Goal: Information Seeking & Learning: Learn about a topic

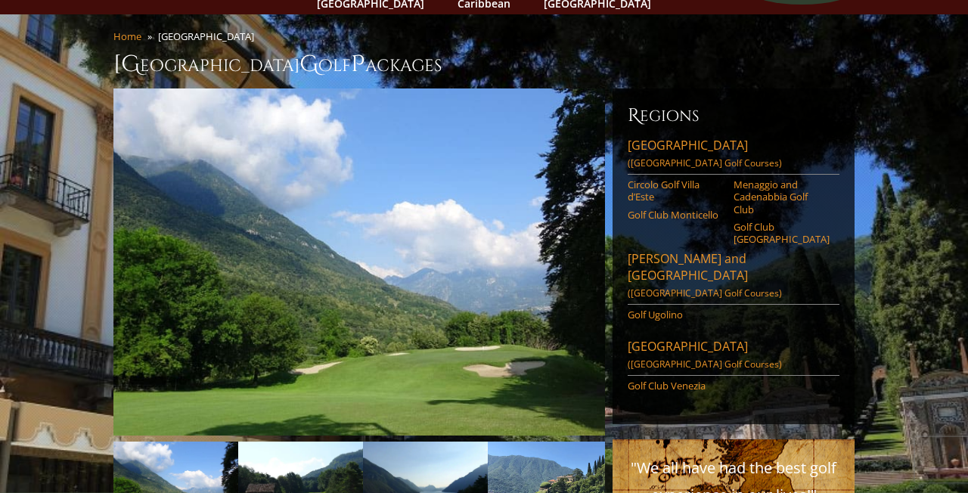
scroll to position [103, 0]
click at [585, 248] on link "Next" at bounding box center [582, 263] width 30 height 30
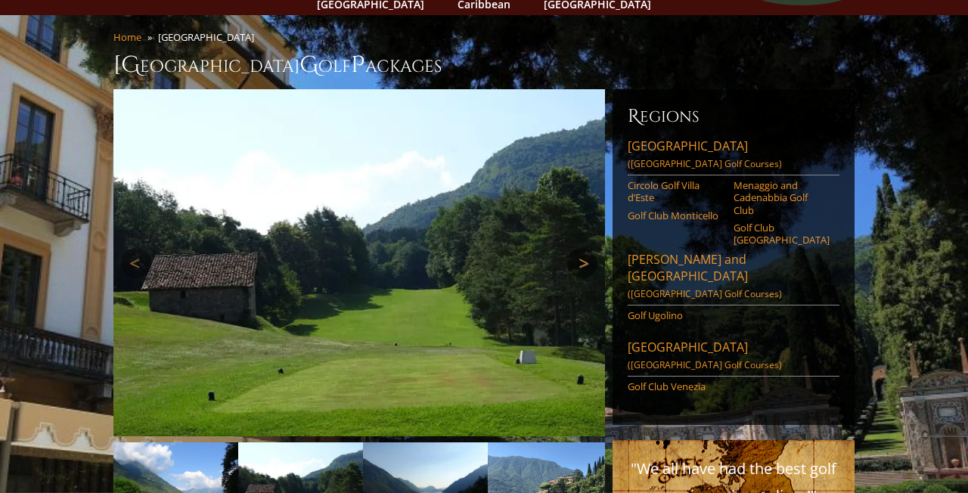
click at [585, 248] on link "Next" at bounding box center [582, 263] width 30 height 30
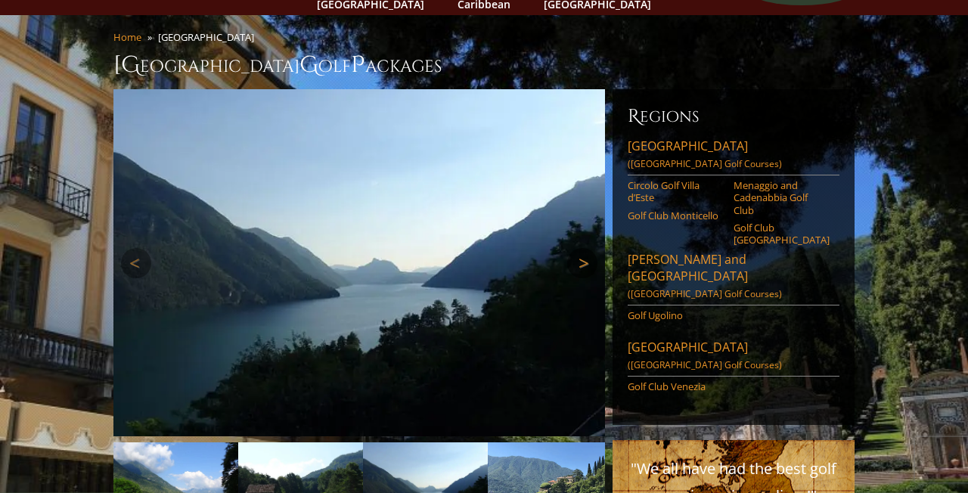
click at [586, 248] on link "Next" at bounding box center [582, 263] width 30 height 30
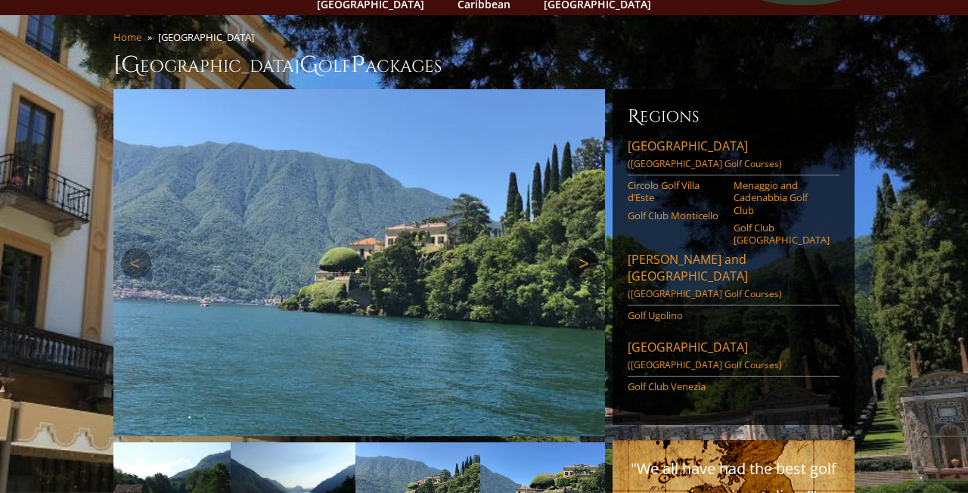
click at [586, 248] on link "Next" at bounding box center [582, 263] width 30 height 30
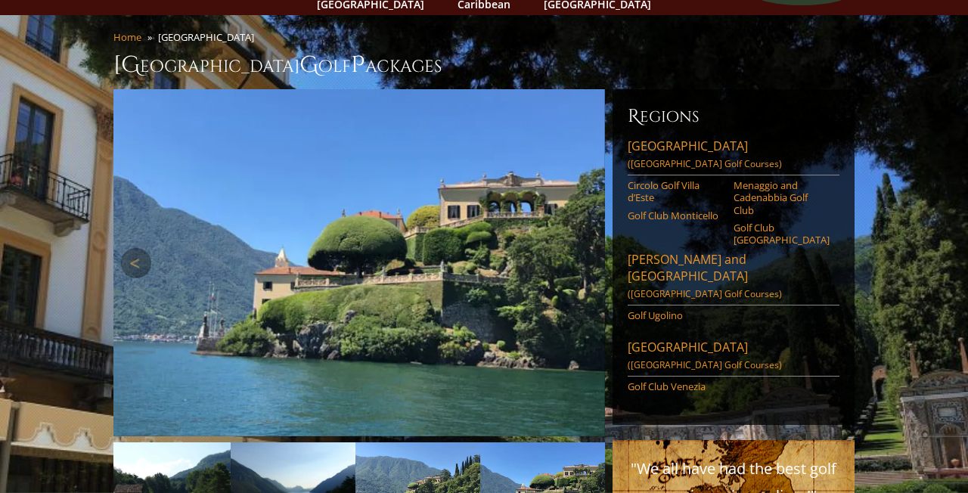
click at [587, 248] on link "Next" at bounding box center [582, 263] width 30 height 30
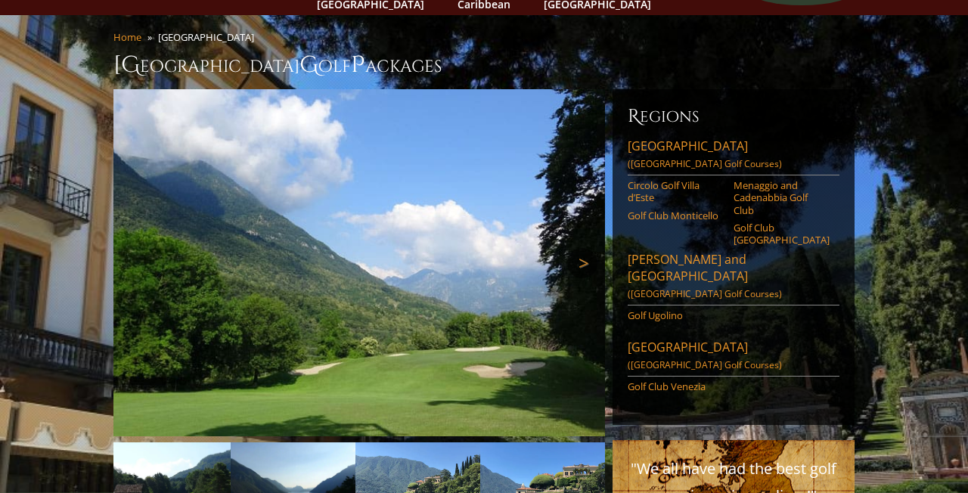
click at [587, 248] on link "Next" at bounding box center [582, 263] width 30 height 30
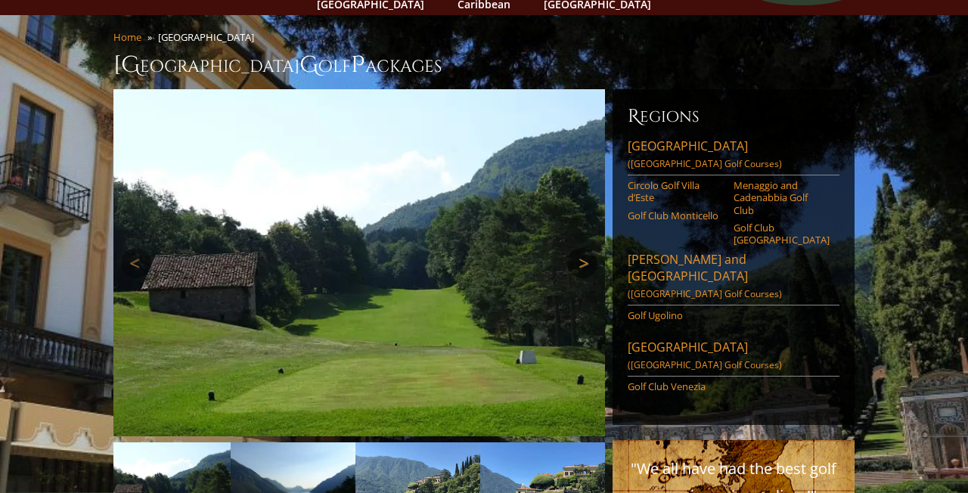
click at [587, 248] on link "Next" at bounding box center [582, 263] width 30 height 30
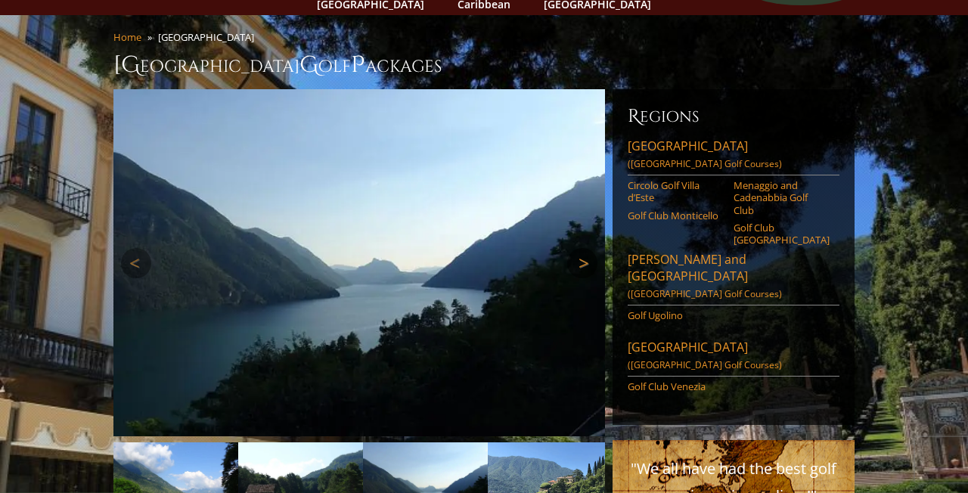
click at [587, 248] on link "Next" at bounding box center [582, 263] width 30 height 30
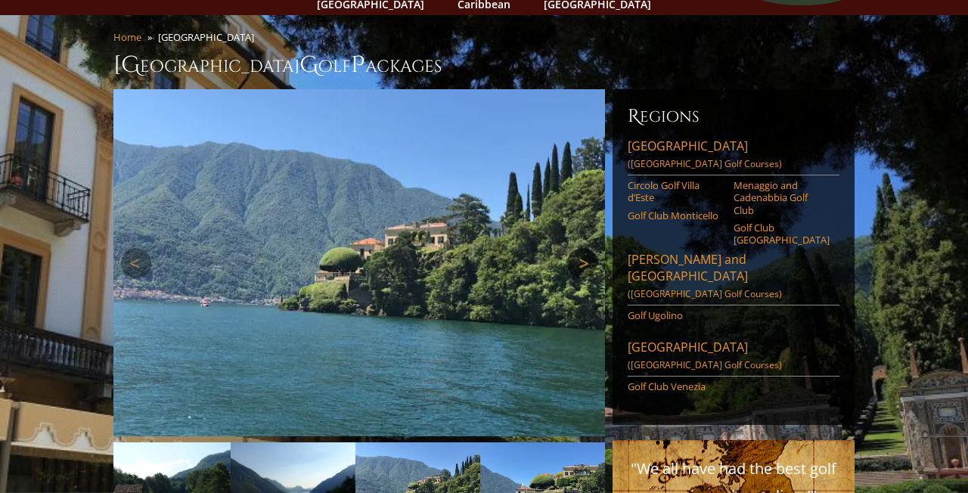
click at [587, 248] on link "Next" at bounding box center [582, 263] width 30 height 30
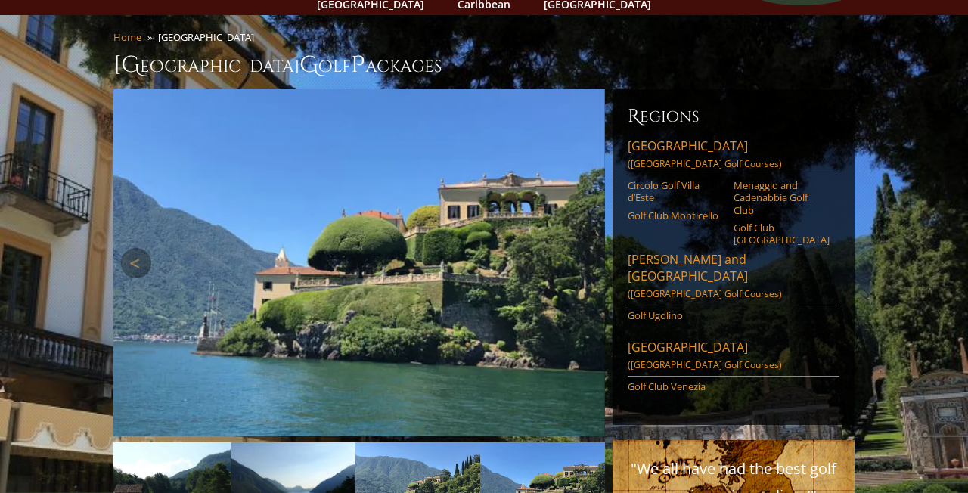
click at [587, 248] on link "Next" at bounding box center [582, 263] width 30 height 30
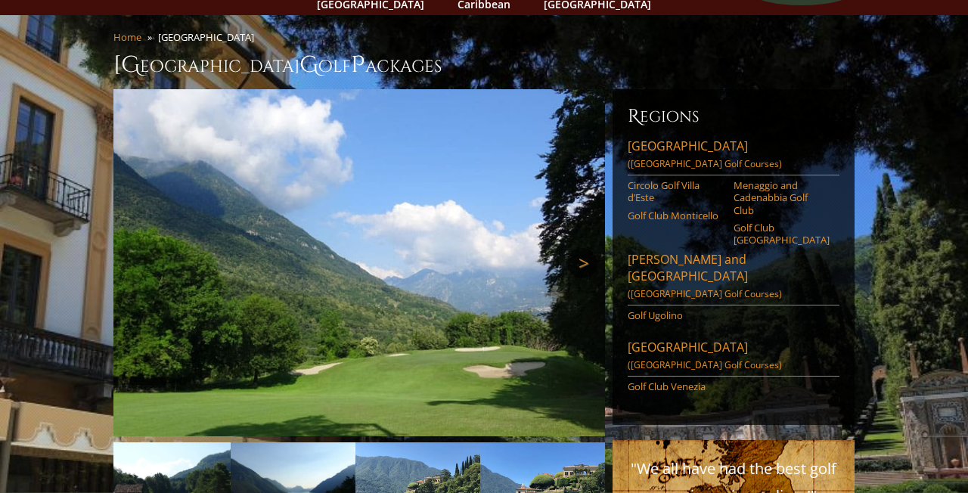
click at [587, 248] on link "Next" at bounding box center [582, 263] width 30 height 30
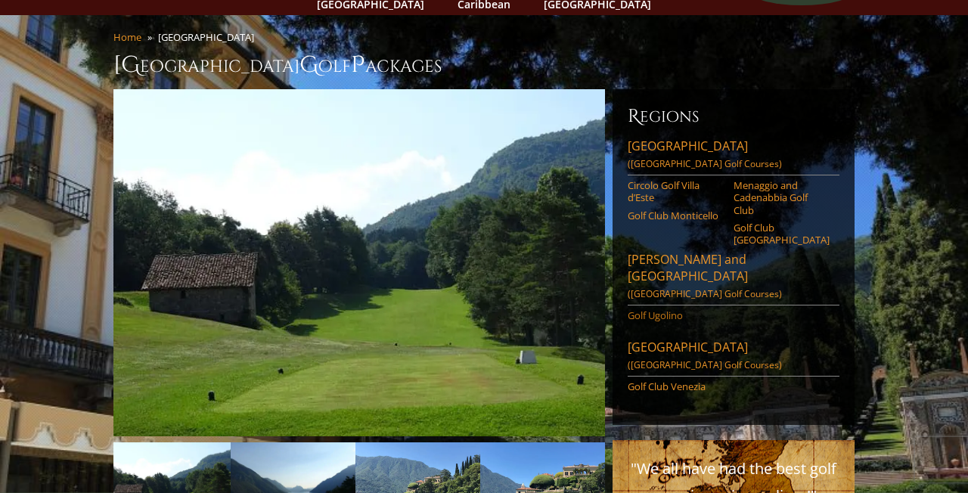
click at [666, 309] on link "Golf Ugolino" at bounding box center [676, 315] width 96 height 12
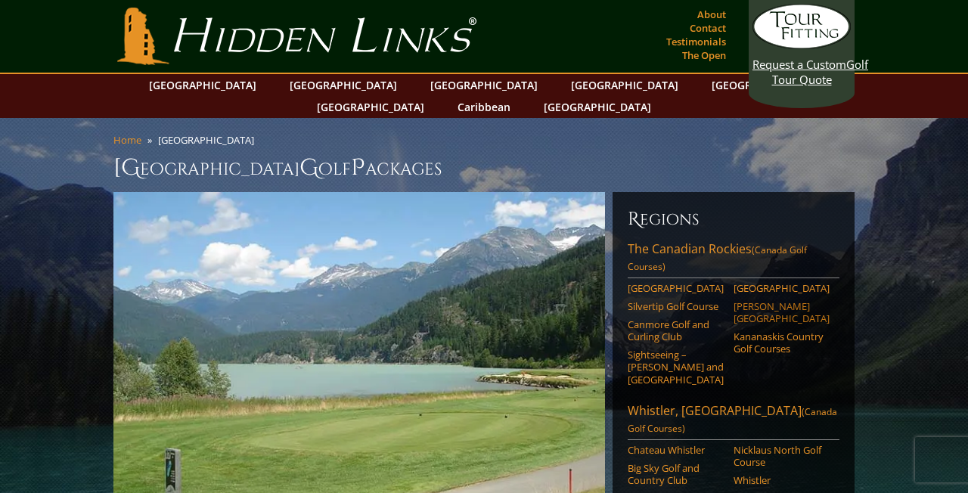
click at [751, 300] on link "[PERSON_NAME][GEOGRAPHIC_DATA]" at bounding box center [782, 312] width 96 height 25
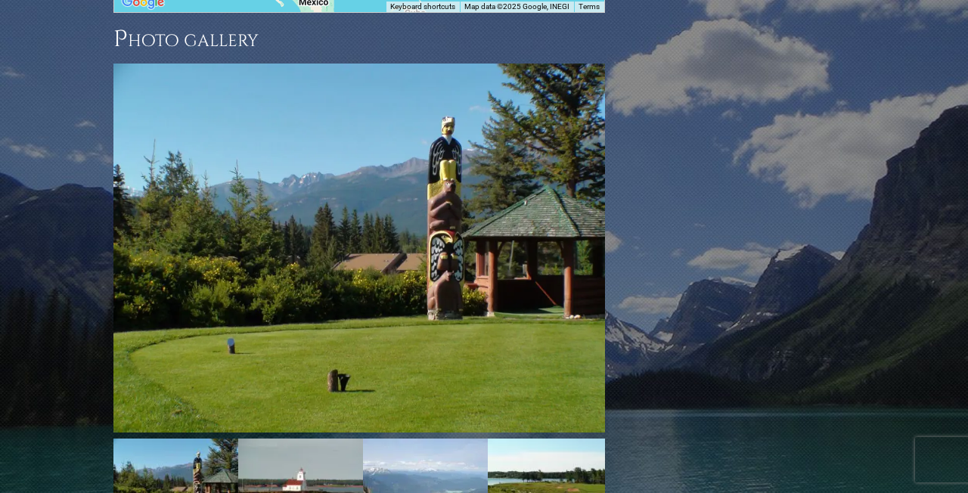
scroll to position [1668, 0]
click at [582, 234] on link "Next" at bounding box center [582, 249] width 30 height 30
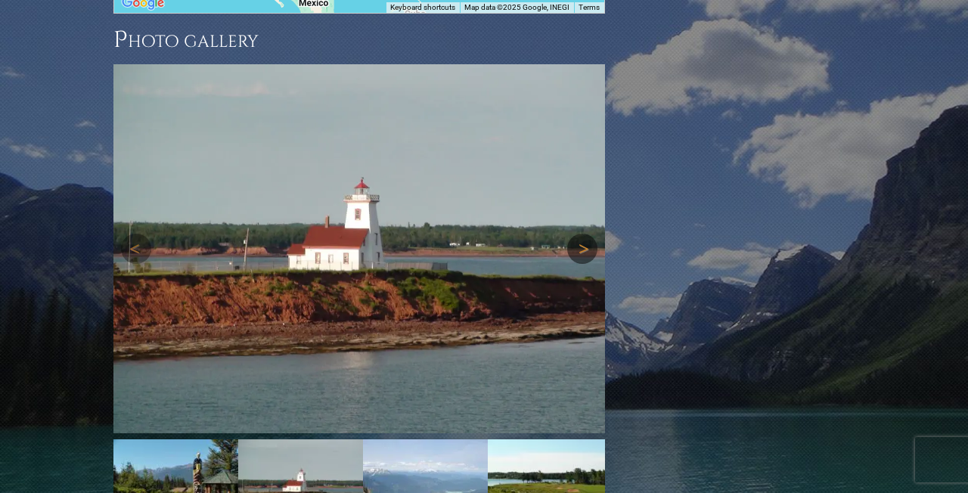
click at [582, 234] on link "Next" at bounding box center [582, 249] width 30 height 30
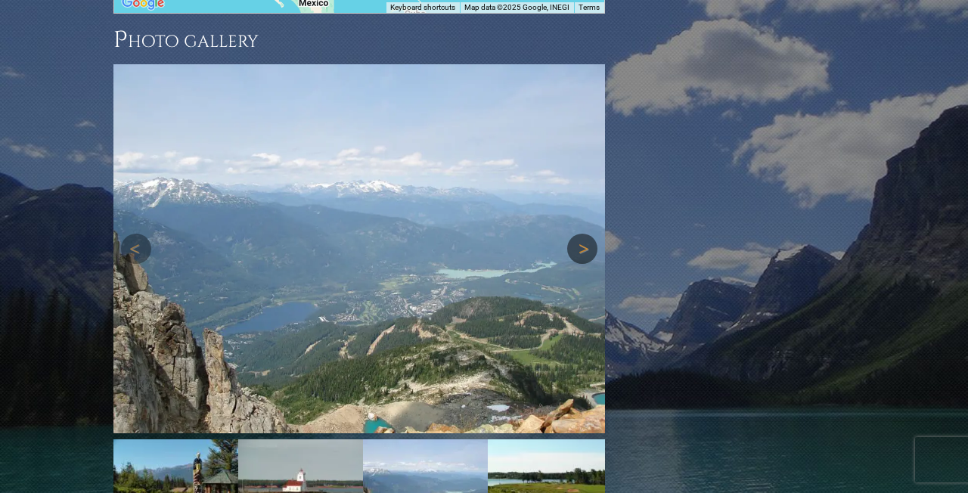
click at [582, 234] on link "Next" at bounding box center [582, 249] width 30 height 30
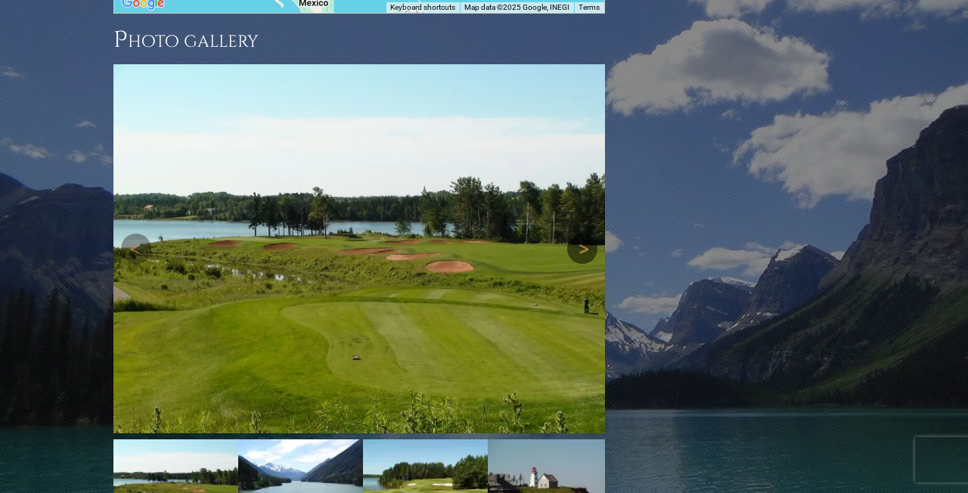
click at [582, 234] on link "Next" at bounding box center [582, 249] width 30 height 30
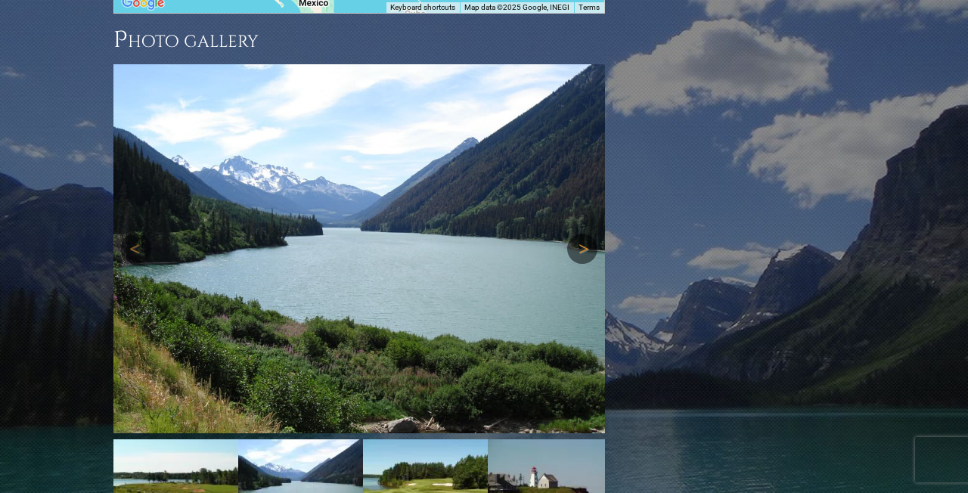
click at [582, 234] on link "Next" at bounding box center [582, 249] width 30 height 30
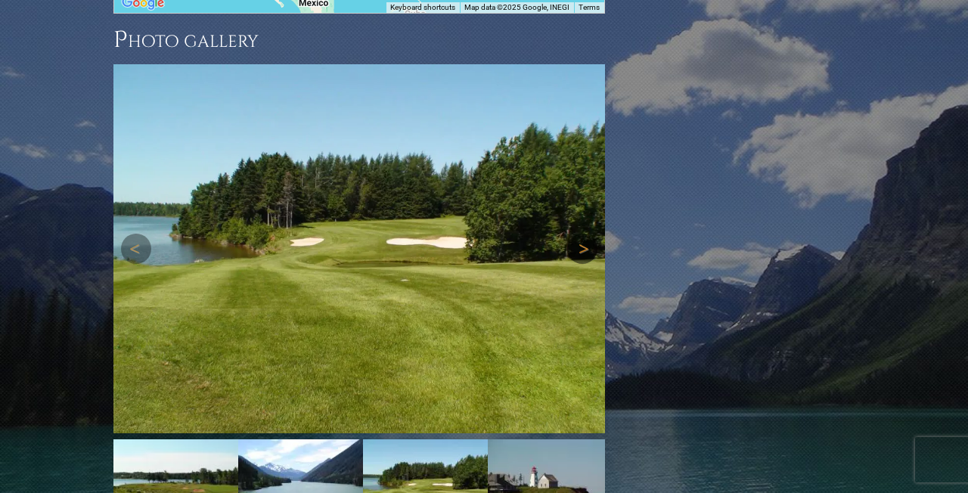
click at [582, 234] on link "Next" at bounding box center [582, 249] width 30 height 30
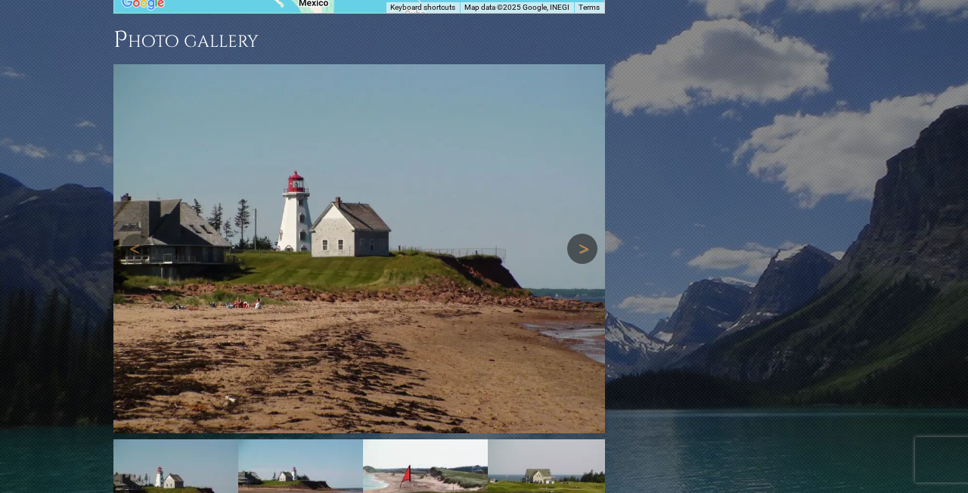
click at [582, 234] on link "Next" at bounding box center [582, 249] width 30 height 30
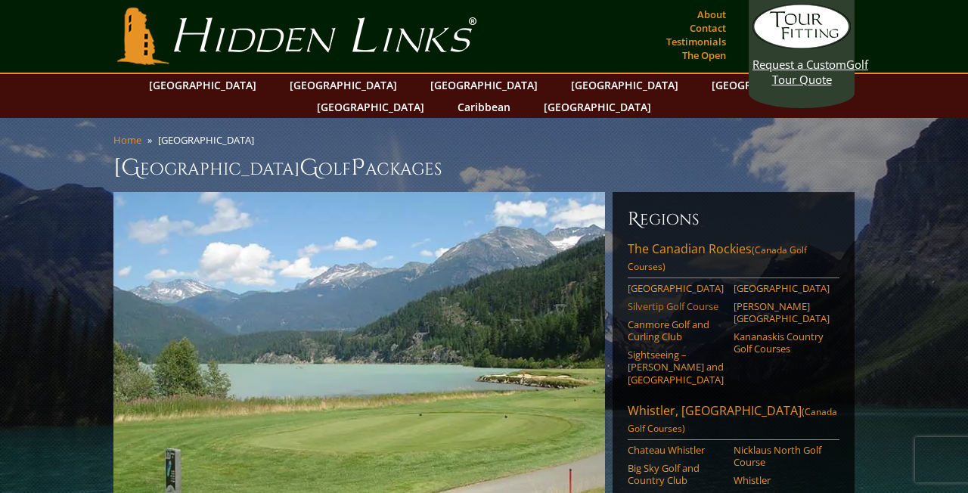
click at [650, 300] on link "Silvertip Golf Course" at bounding box center [676, 306] width 96 height 12
